Goal: Find specific page/section: Find specific page/section

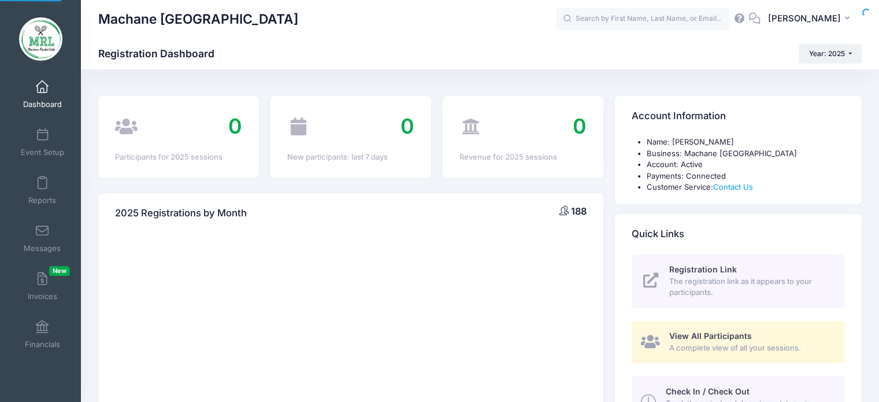
select select
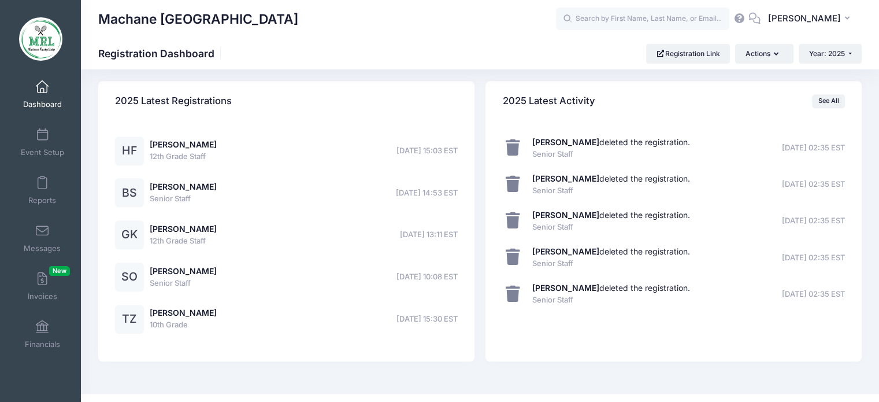
scroll to position [890, 0]
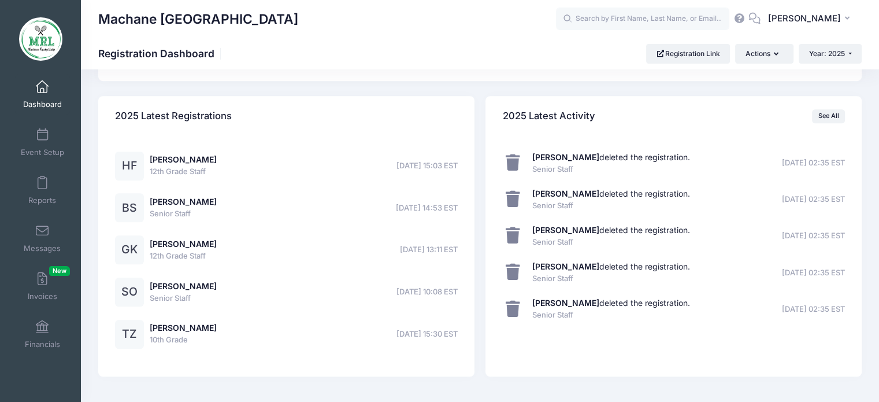
click at [191, 208] on span "Senior Staff" at bounding box center [183, 214] width 67 height 12
drag, startPoint x: 203, startPoint y: 193, endPoint x: 199, endPoint y: 203, distance: 10.9
click at [199, 203] on div "BS [PERSON_NAME] Senior Staff [DATE] 14:53 EST" at bounding box center [166, 207] width 102 height 29
click at [199, 203] on link "[PERSON_NAME]" at bounding box center [183, 201] width 67 height 10
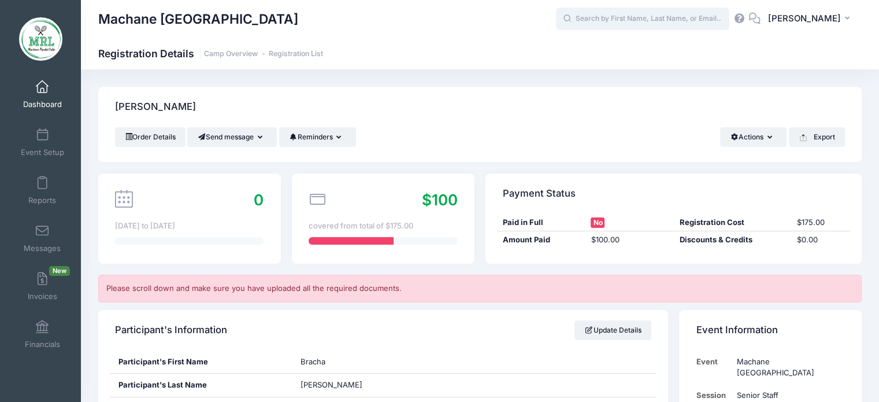
click at [681, 13] on input "text" at bounding box center [642, 19] width 173 height 23
type input "l"
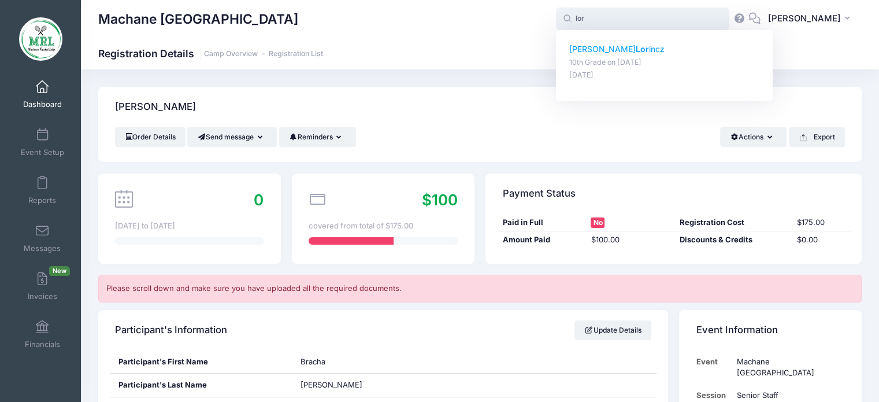
click at [643, 45] on p "Leah Lor incz" at bounding box center [664, 49] width 191 height 12
type input "Leah Lorincz (10th Grade, Aug-14, 2025)"
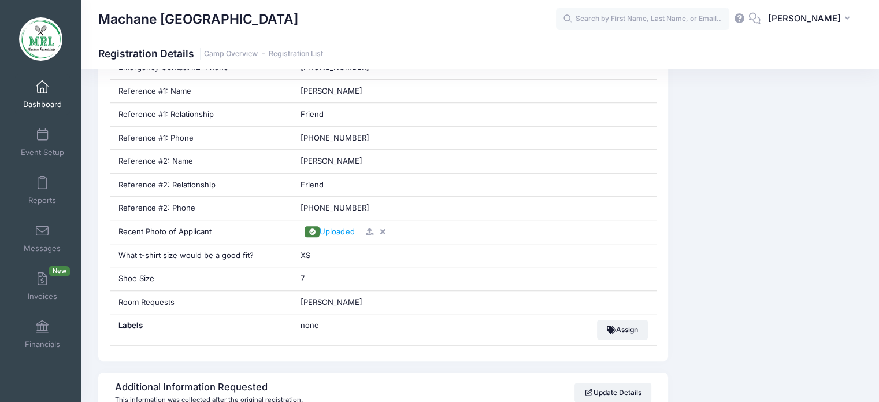
scroll to position [830, 0]
